Goal: Information Seeking & Learning: Learn about a topic

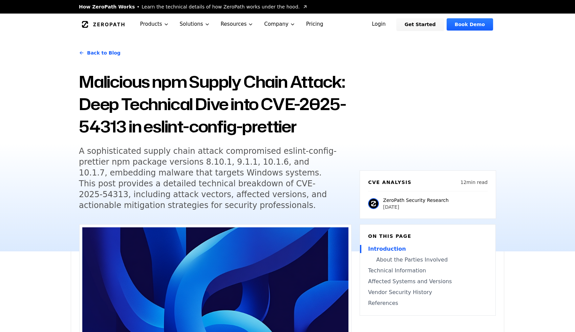
click at [177, 144] on div "Back to Blog Malicious npm Supply Chain Attack: Deep Technical Dive into CVE-20…" at bounding box center [215, 130] width 272 height 175
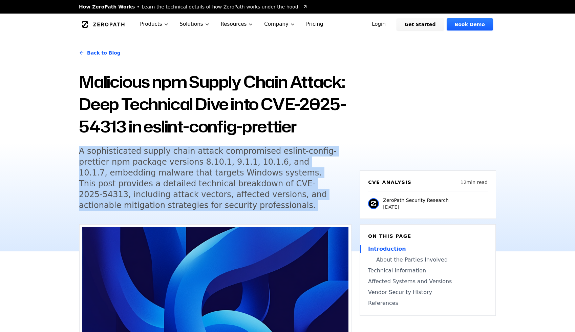
click at [245, 186] on h5 "A sophisticated supply chain attack compromised eslint-config-prettier npm pack…" at bounding box center [209, 178] width 260 height 65
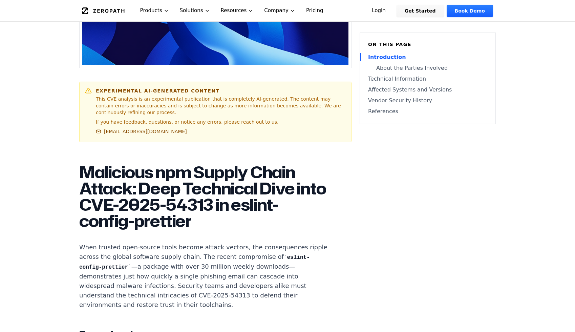
scroll to position [323, 0]
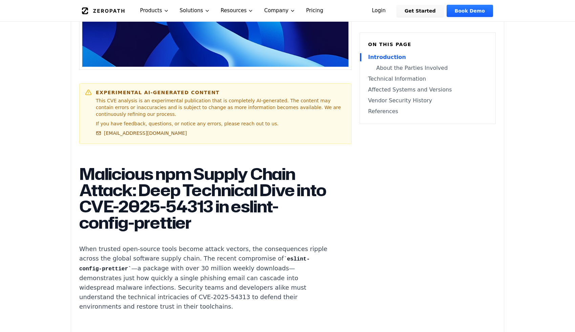
click at [153, 200] on h1 "Malicious npm Supply Chain Attack: Deep Technical Dive into CVE-2025-54313 in e…" at bounding box center [205, 197] width 252 height 65
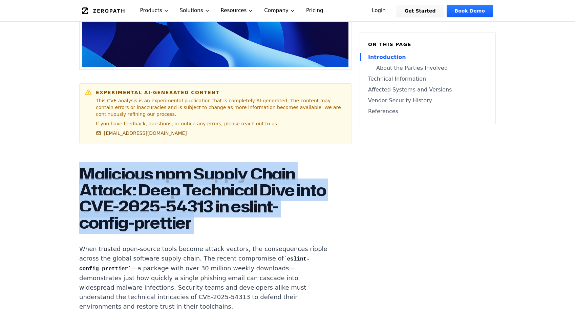
click at [184, 211] on h1 "Malicious npm Supply Chain Attack: Deep Technical Dive into CVE-2025-54313 in e…" at bounding box center [205, 197] width 252 height 65
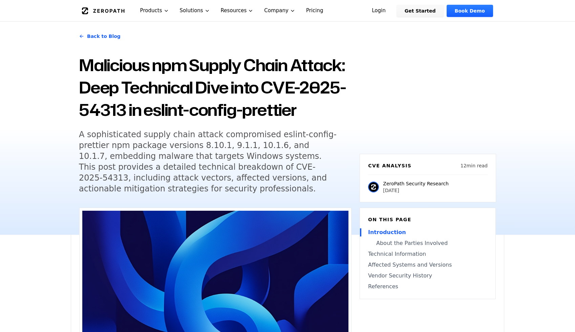
scroll to position [1, 0]
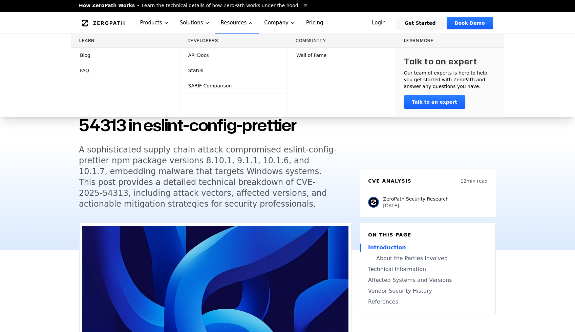
click at [151, 55] on link "Blog" at bounding box center [125, 55] width 108 height 15
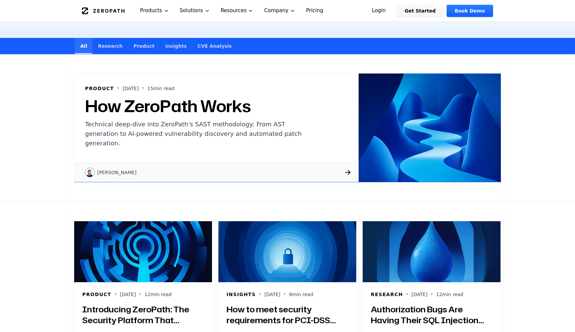
scroll to position [124, 0]
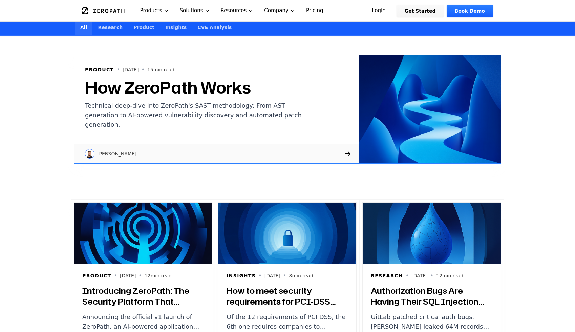
click at [207, 23] on link "CVE Analysis" at bounding box center [214, 27] width 45 height 16
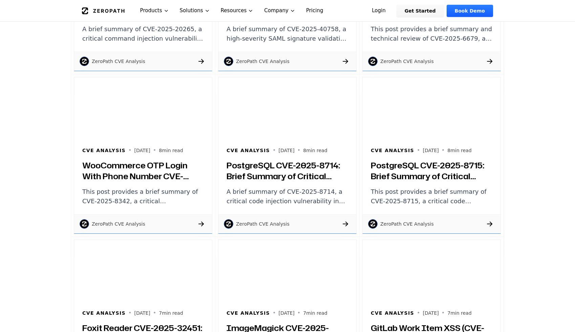
scroll to position [1148, 0]
